Goal: Information Seeking & Learning: Learn about a topic

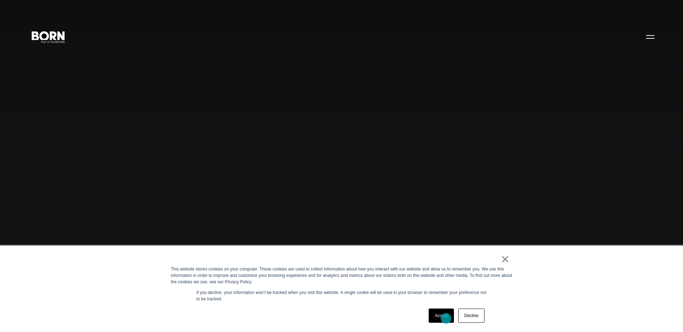
click at [446, 319] on link "Accept" at bounding box center [440, 316] width 25 height 14
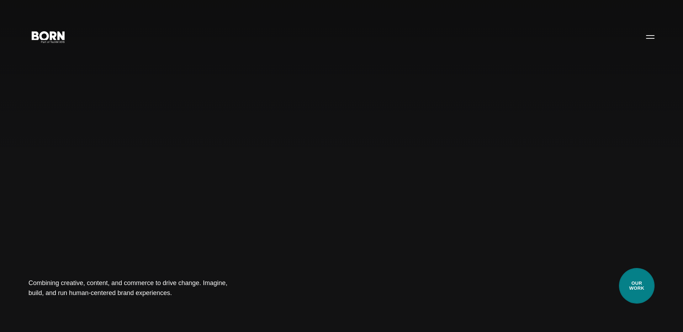
click at [632, 288] on link "Our Work" at bounding box center [637, 286] width 36 height 36
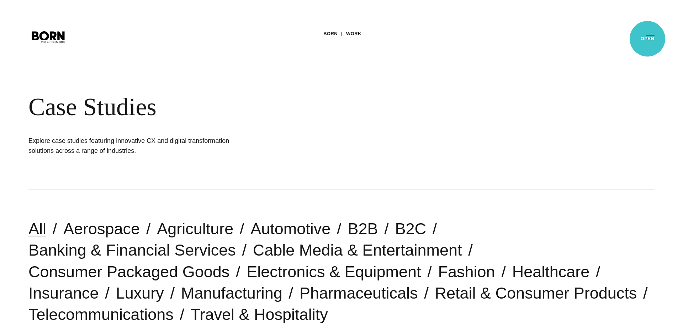
click at [646, 39] on button "Primary Menu" at bounding box center [649, 36] width 17 height 15
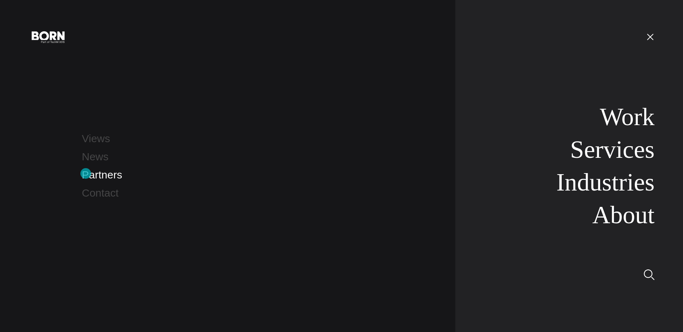
click at [86, 173] on link "Partners" at bounding box center [102, 175] width 40 height 12
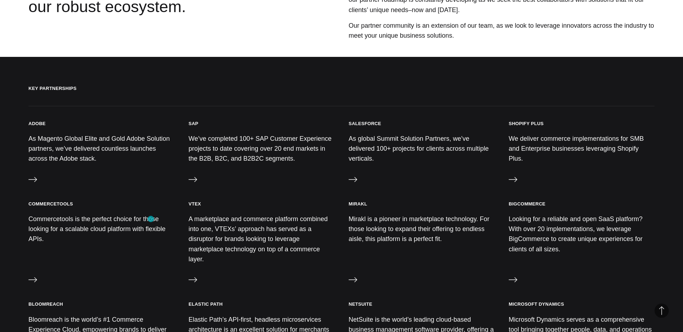
scroll to position [232, 0]
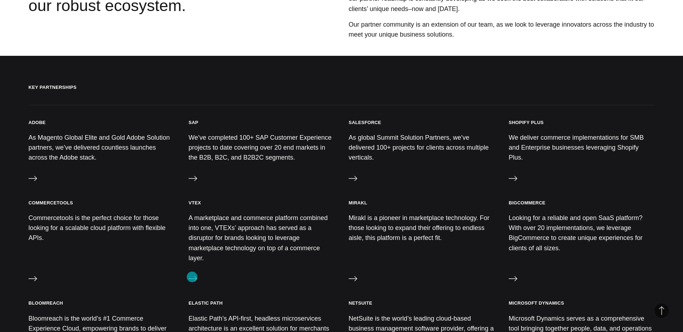
click at [192, 277] on icon at bounding box center [192, 278] width 9 height 9
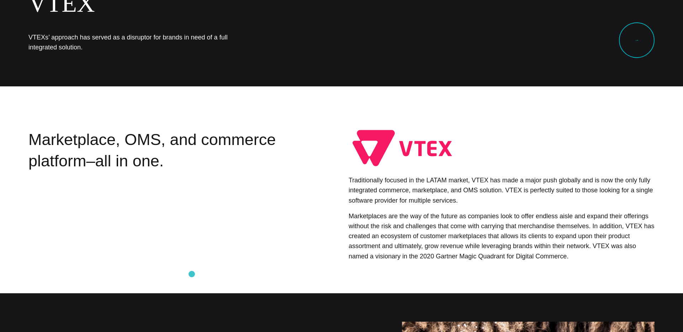
scroll to position [135, 0]
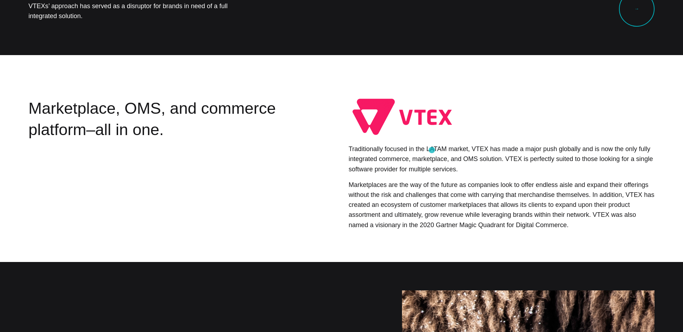
click at [432, 150] on p "Traditionally focused in the LATAM market, VTEX has made a major push globally …" at bounding box center [501, 159] width 306 height 30
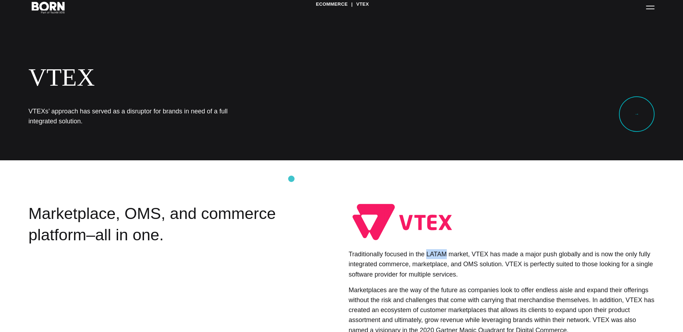
scroll to position [0, 0]
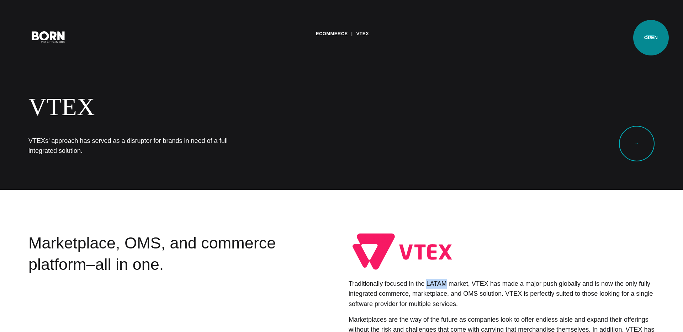
click at [651, 38] on button "Primary Menu" at bounding box center [649, 36] width 17 height 15
